Goal: Navigation & Orientation: Find specific page/section

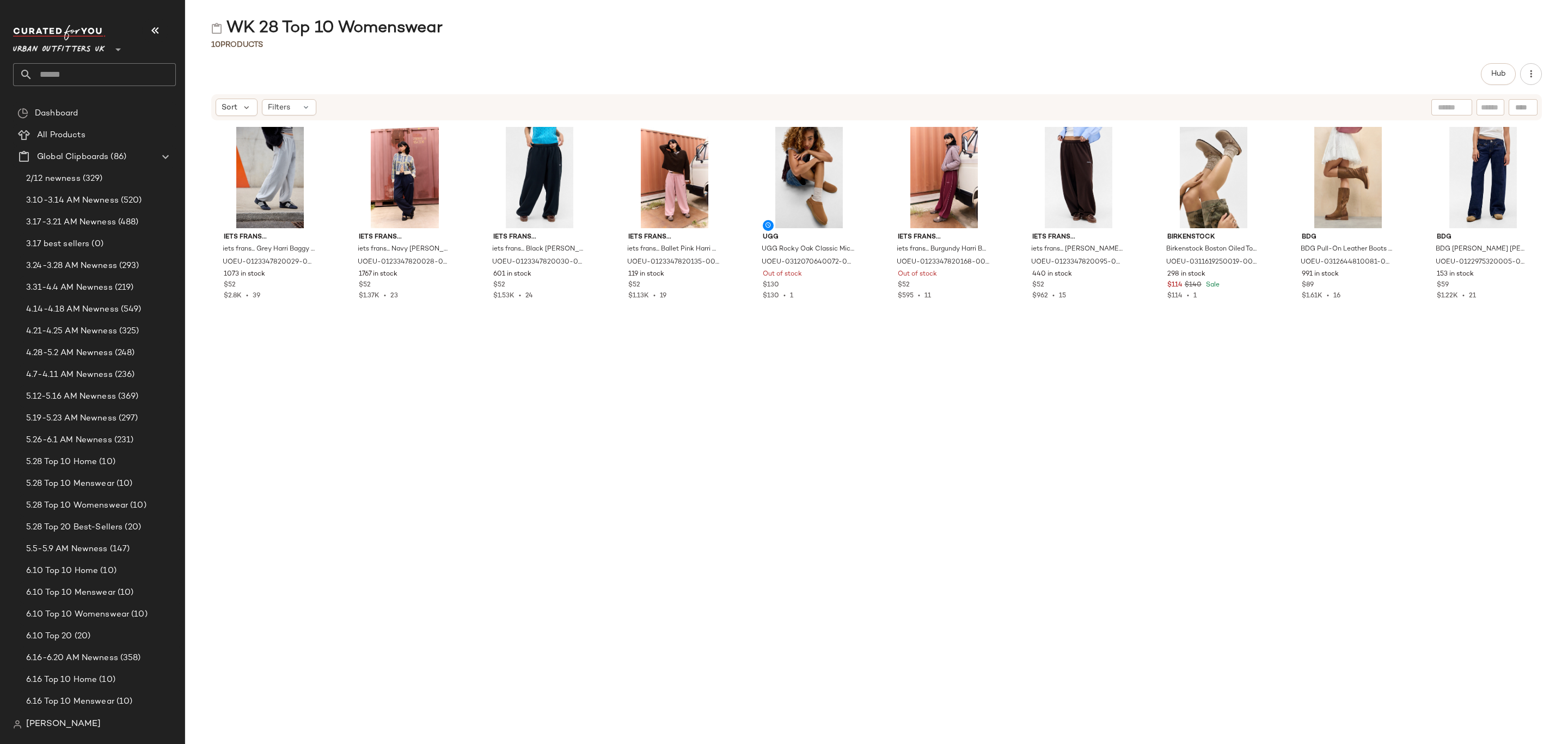
scroll to position [1470, 0]
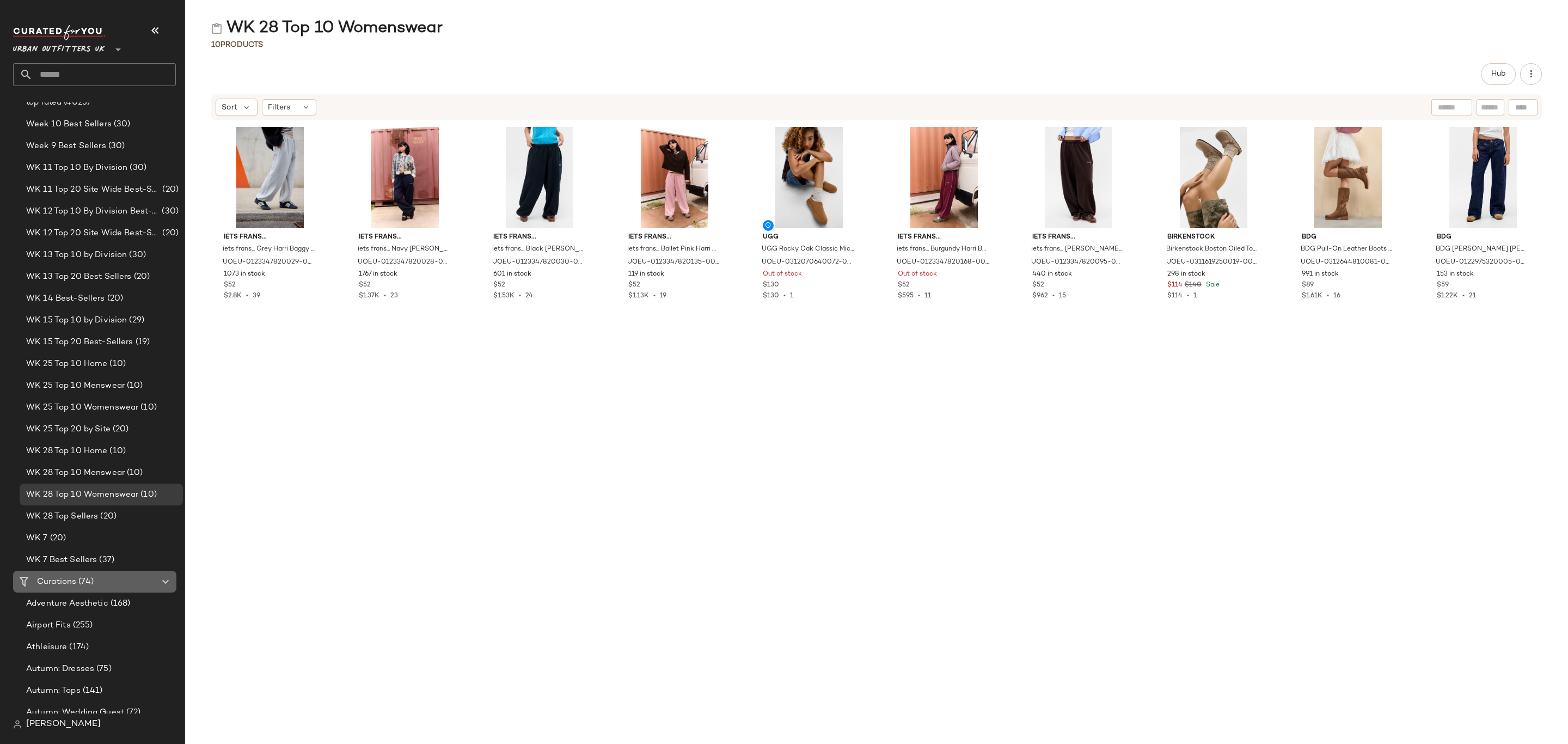
click at [113, 586] on div "Curations (74)" at bounding box center [95, 582] width 123 height 12
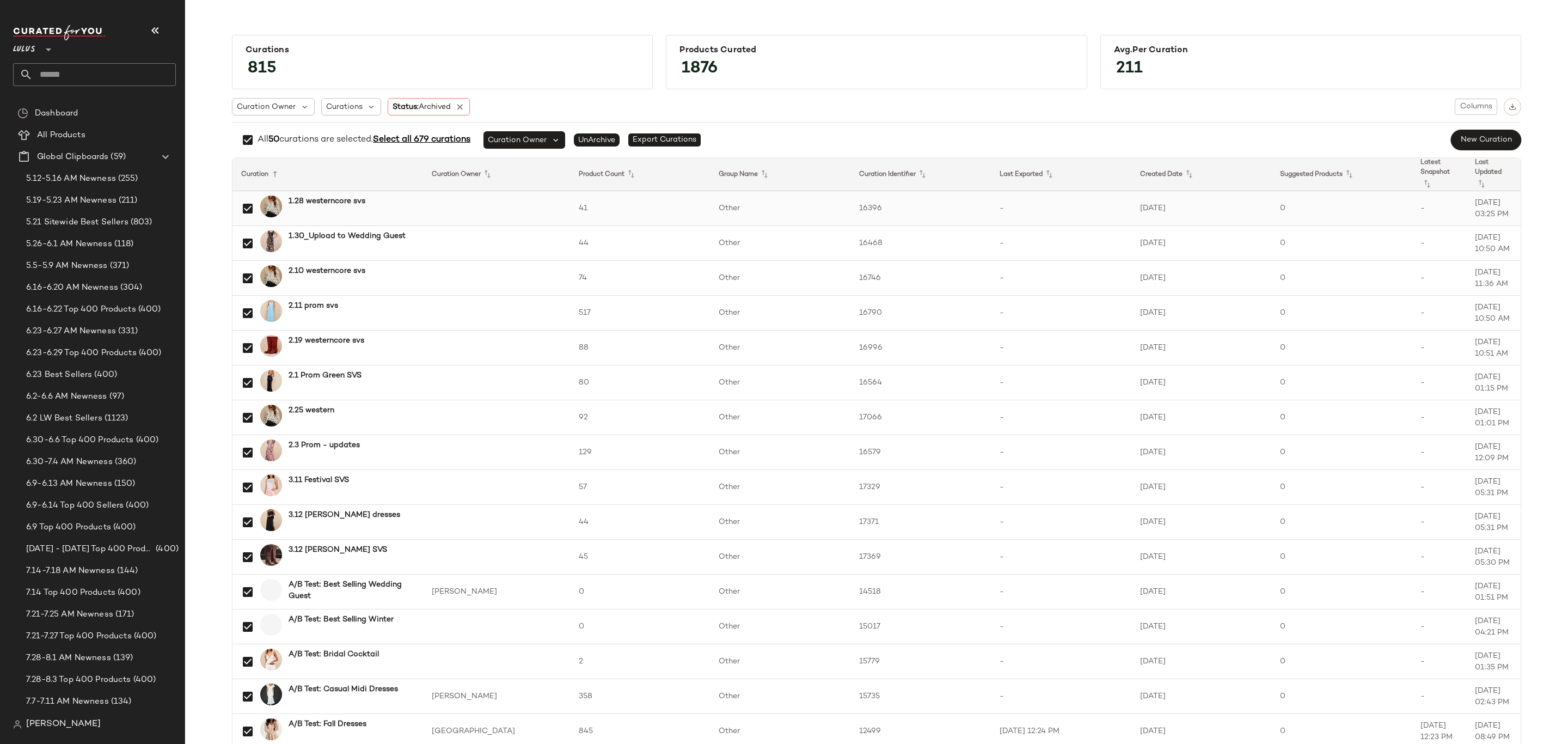
scroll to position [1122, 0]
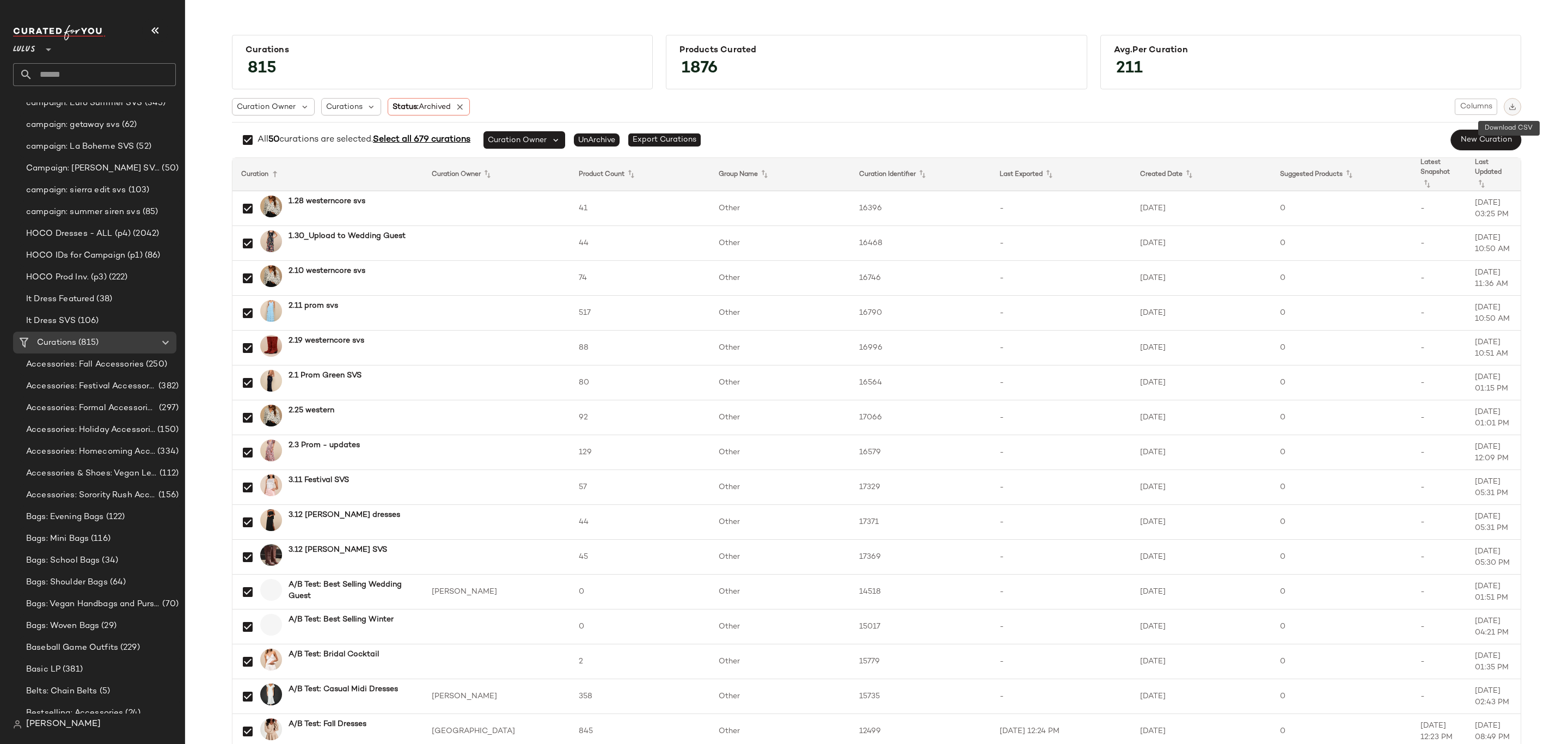
click at [1509, 110] on img "button" at bounding box center [1513, 107] width 8 height 8
click at [1511, 106] on img "button" at bounding box center [1513, 107] width 8 height 8
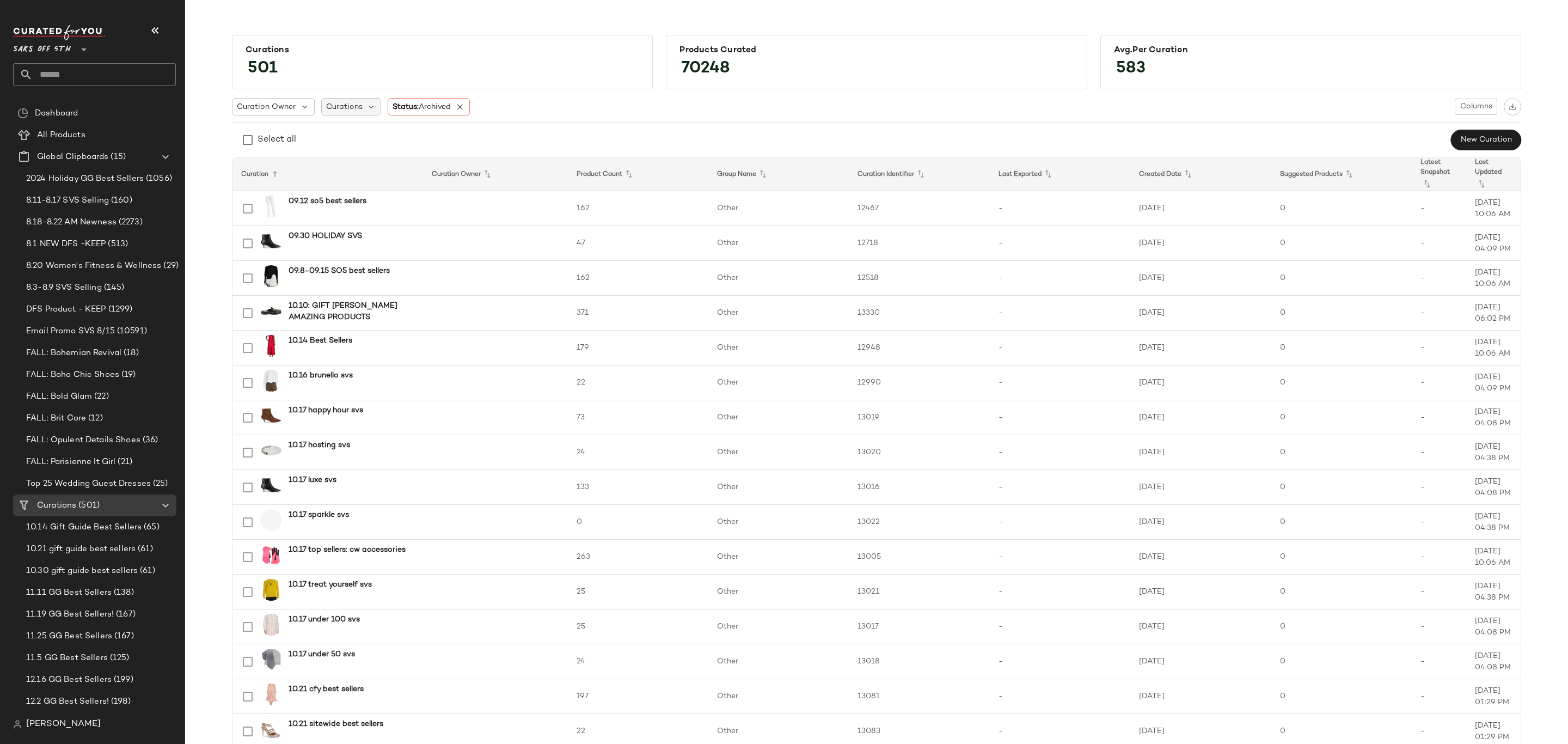
click at [335, 108] on span "Curations" at bounding box center [344, 107] width 36 height 12
click at [372, 157] on strong "Select all" at bounding box center [363, 162] width 34 height 12
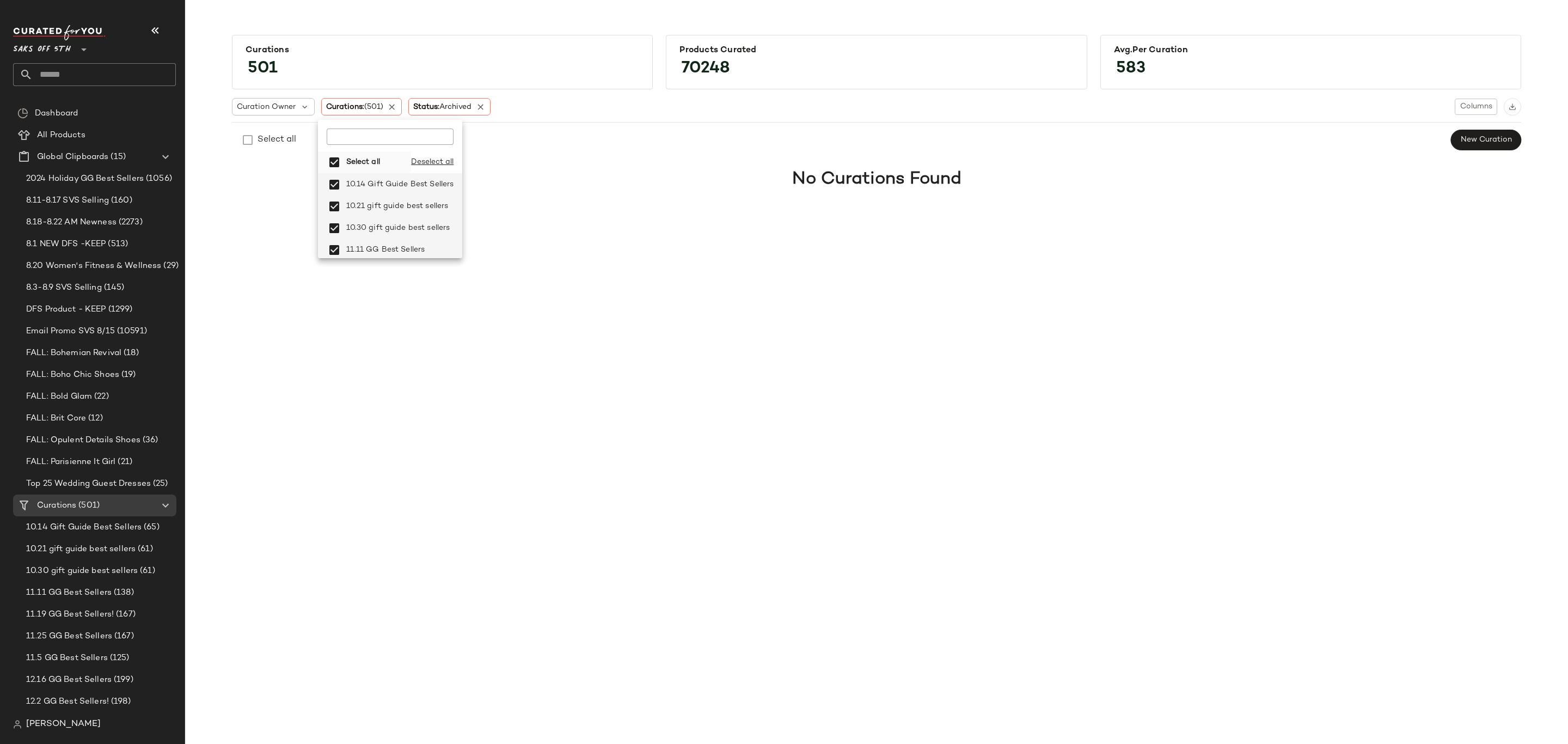
click at [429, 158] on label "Deselect all" at bounding box center [432, 162] width 42 height 12
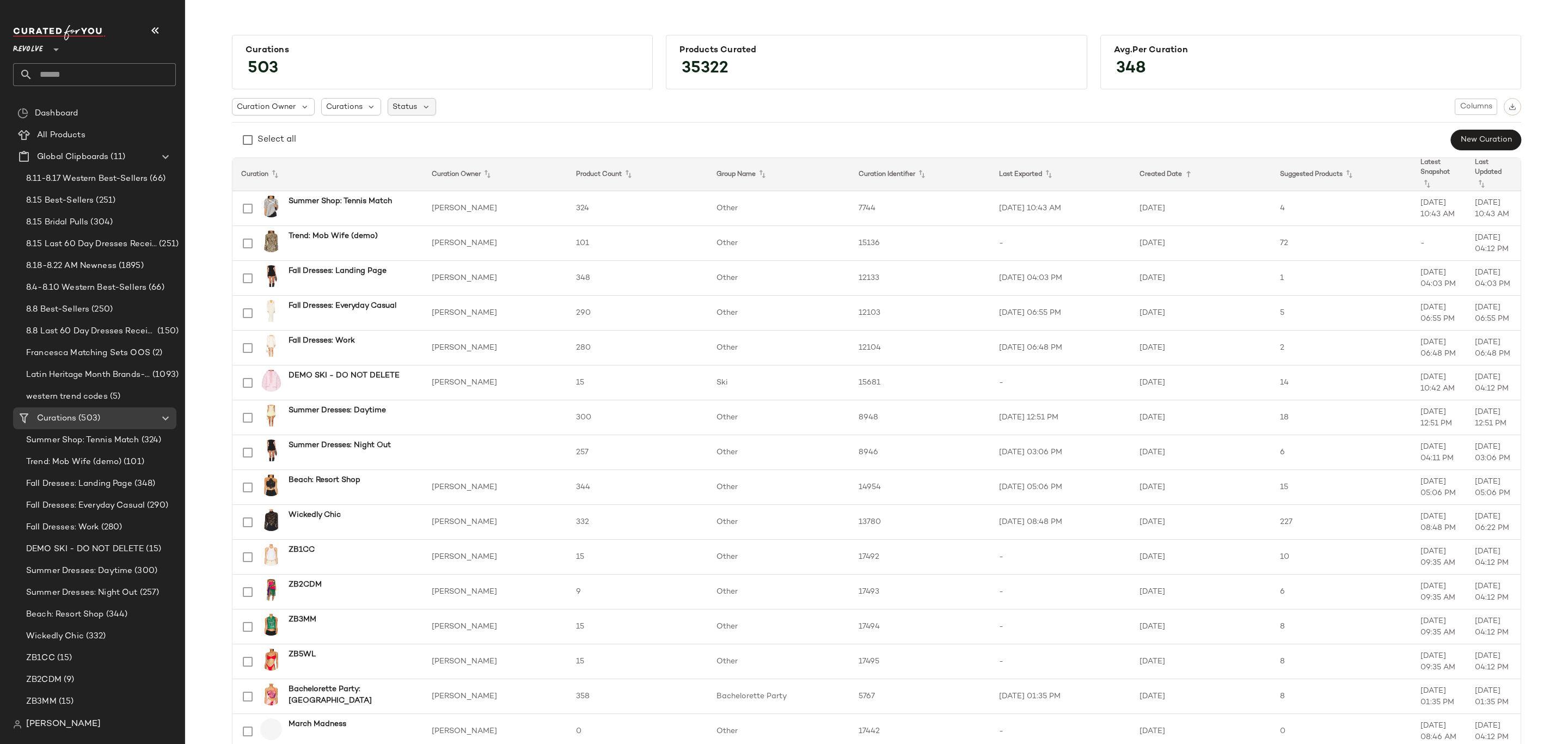
click at [404, 110] on span "Status" at bounding box center [405, 107] width 25 height 12
click at [429, 134] on span "Archived" at bounding box center [429, 135] width 32 height 22
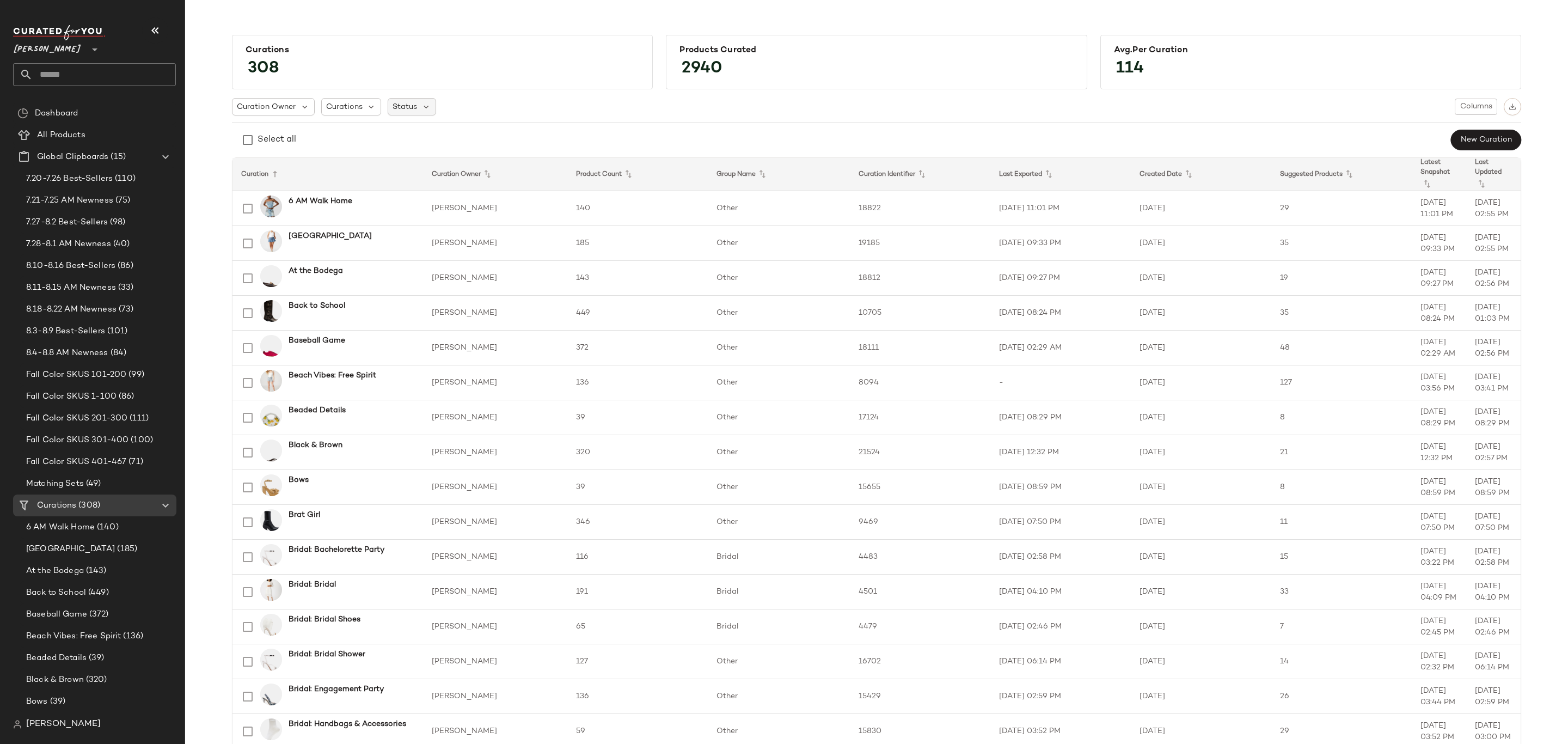
click at [409, 108] on span "Status" at bounding box center [405, 107] width 25 height 12
click at [416, 123] on div "Archived" at bounding box center [453, 136] width 136 height 32
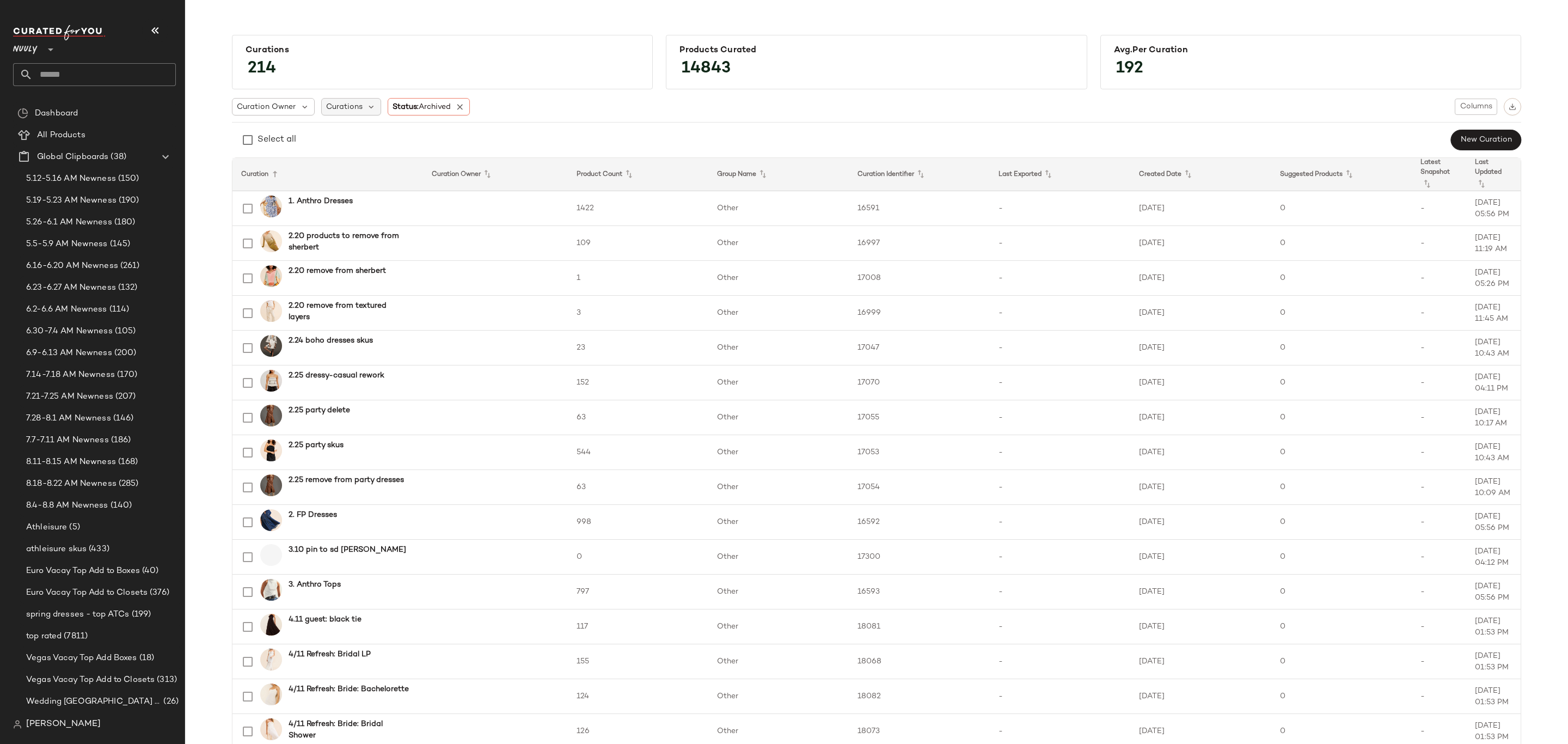
click at [351, 108] on span "Curations" at bounding box center [344, 107] width 36 height 12
click at [299, 131] on div "Select all New Curation" at bounding box center [877, 140] width 1289 height 22
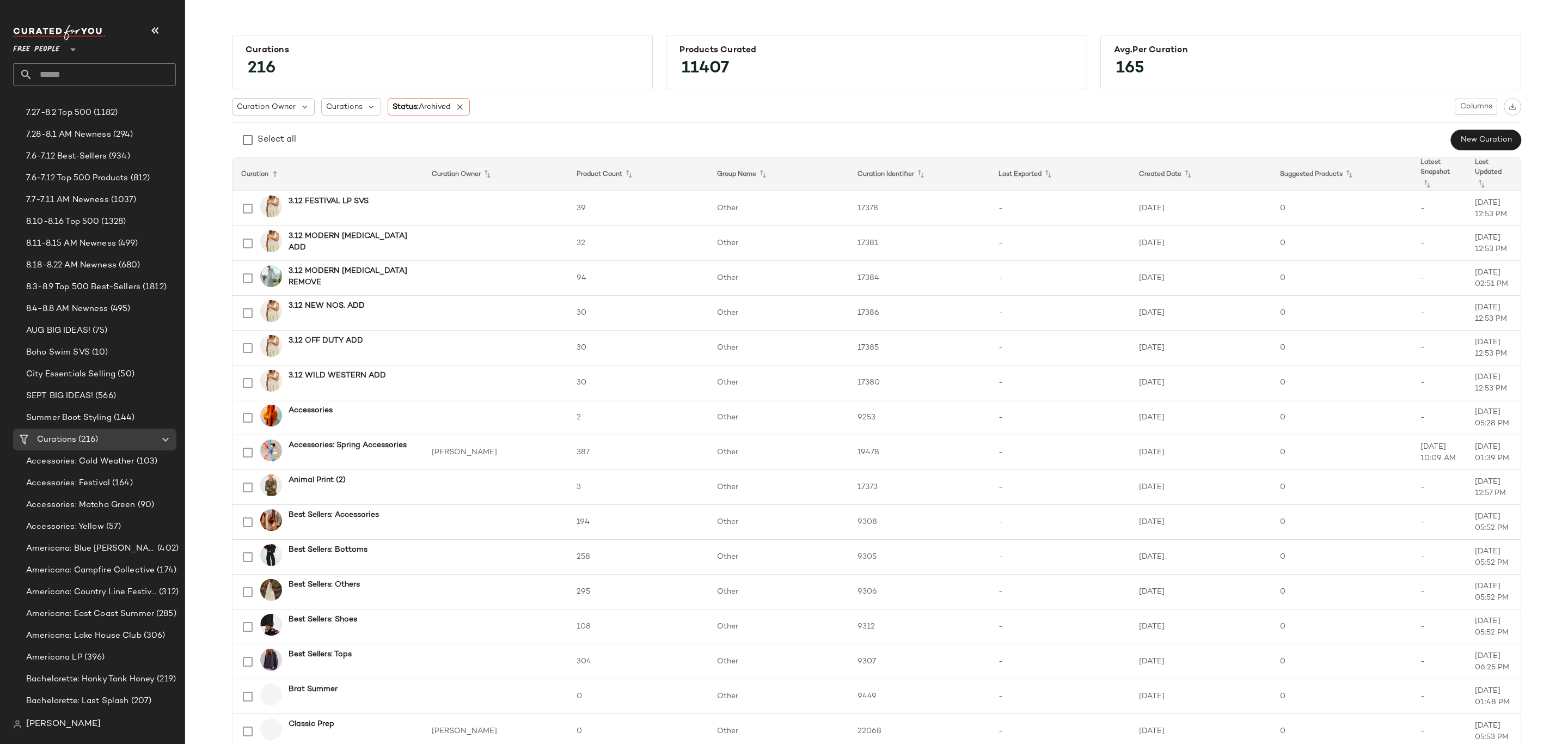
scroll to position [654, 0]
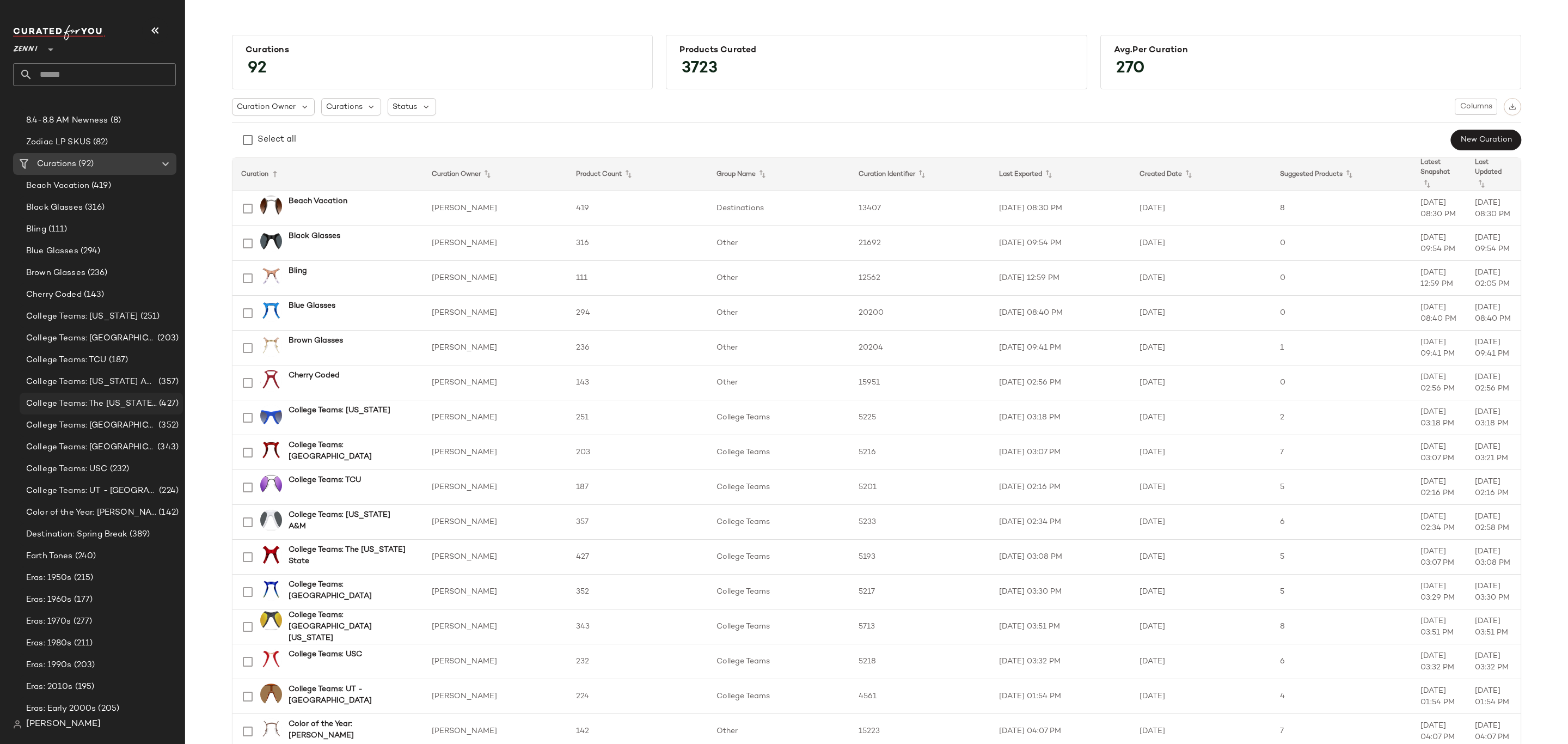
scroll to position [572, 0]
drag, startPoint x: 401, startPoint y: 108, endPoint x: 404, endPoint y: 114, distance: 6.7
click at [402, 108] on span "Status" at bounding box center [405, 107] width 25 height 12
click at [433, 141] on span "Archived" at bounding box center [429, 135] width 32 height 22
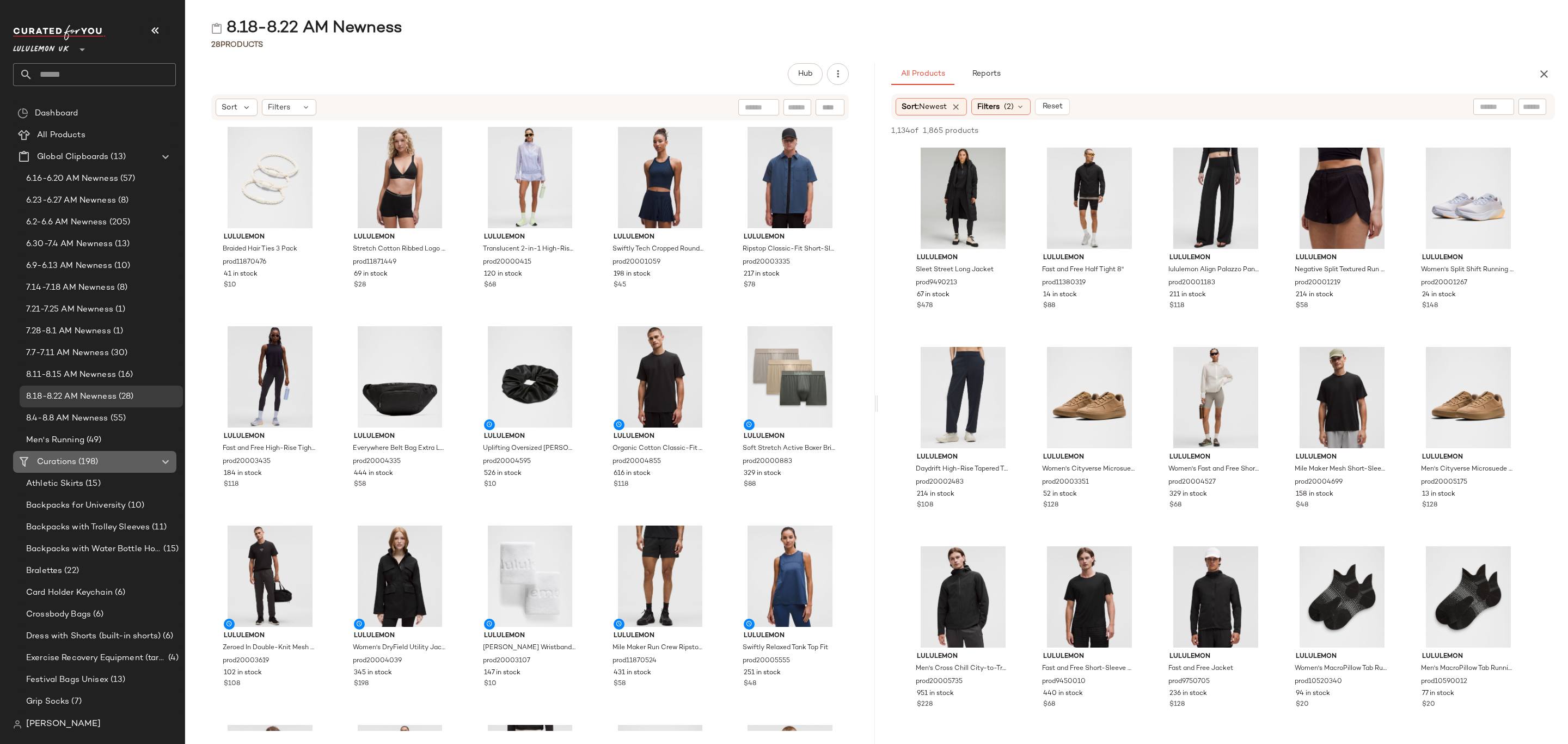
click at [108, 454] on Curations "Curations (198)" at bounding box center [95, 462] width 163 height 22
